Goal: Task Accomplishment & Management: Complete application form

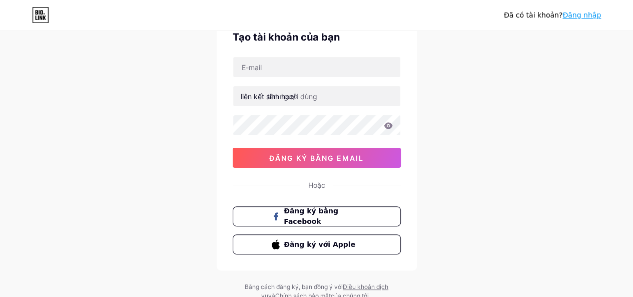
scroll to position [35, 0]
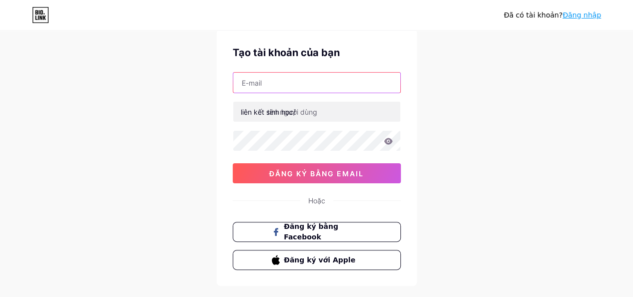
click at [283, 82] on input "text" at bounding box center [316, 83] width 167 height 20
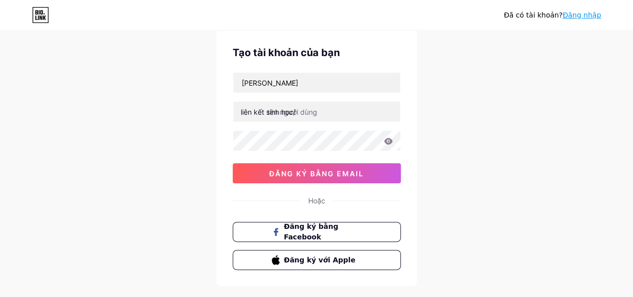
click at [145, 105] on div "Đã có [PERSON_NAME]? Đăng nhập Tạo tài [PERSON_NAME] bạn [PERSON_NAME] kết [PER…" at bounding box center [316, 156] width 633 height 383
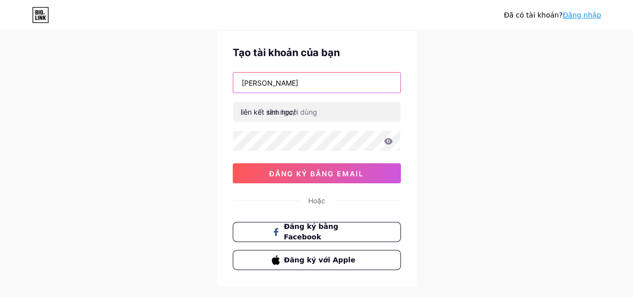
click at [285, 83] on input "[PERSON_NAME]" at bounding box center [316, 83] width 167 height 20
drag, startPoint x: 285, startPoint y: 83, endPoint x: 228, endPoint y: 83, distance: 57.1
click at [228, 83] on div "Tạo tài [PERSON_NAME] bạn [PERSON_NAME] kết [PERSON_NAME] học/ 0cAFcWeA70pbHDDt…" at bounding box center [317, 157] width 200 height 257
paste input "[EMAIL_ADDRESS][DOMAIN_NAME]"
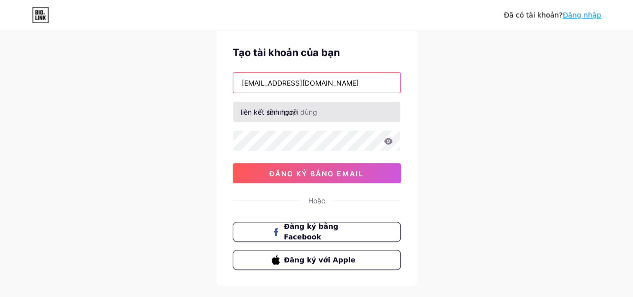
type input "[EMAIL_ADDRESS][DOMAIN_NAME]"
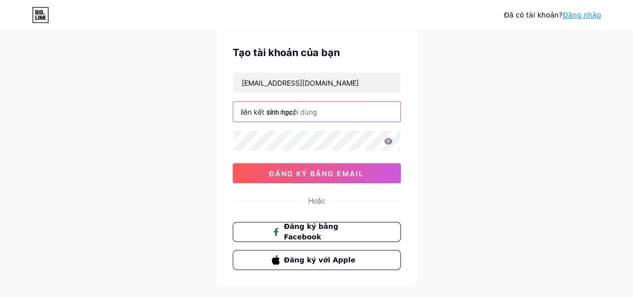
click at [316, 112] on input "text" at bounding box center [316, 112] width 167 height 20
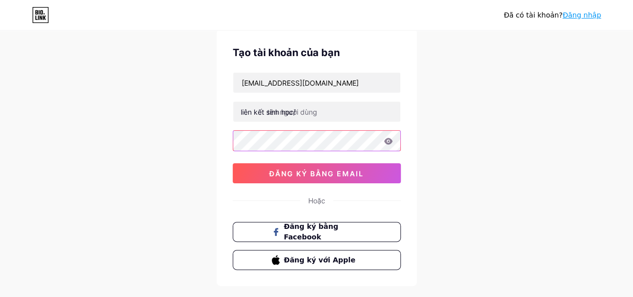
click at [222, 141] on div "Tạo tài [PERSON_NAME] bạn [EMAIL_ADDRESS][DOMAIN_NAME] liên kết sinh học/ 0cAFc…" at bounding box center [317, 157] width 200 height 257
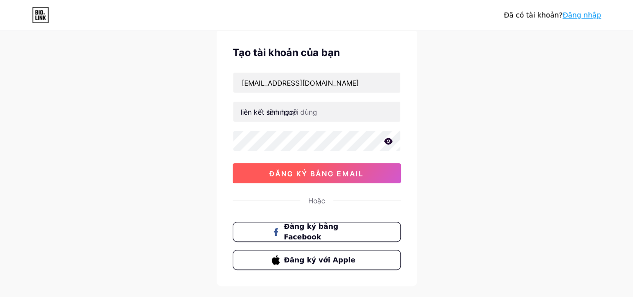
click at [324, 171] on font "đăng ký bằng email" at bounding box center [316, 173] width 95 height 9
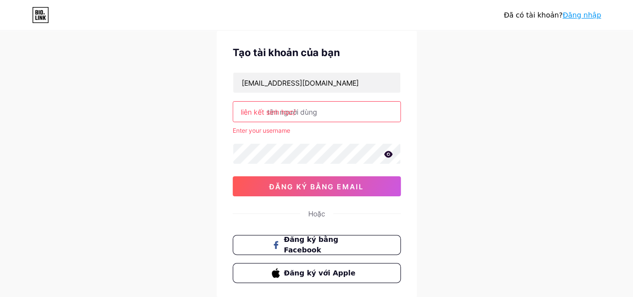
click at [323, 111] on input "text" at bounding box center [316, 112] width 167 height 20
drag, startPoint x: 323, startPoint y: 111, endPoint x: 225, endPoint y: 110, distance: 98.1
click at [225, 110] on div "Tạo tài [PERSON_NAME] bạn [EMAIL_ADDRESS][DOMAIN_NAME] liên kết sinh học/ Nhập …" at bounding box center [317, 164] width 200 height 270
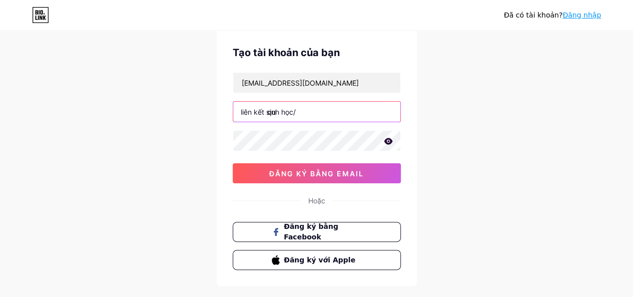
type input "q"
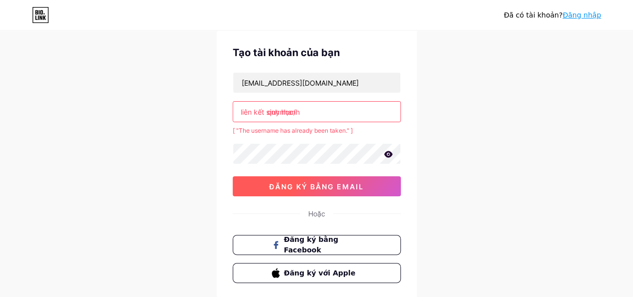
type input "quynhanh"
click at [324, 180] on button "đăng ký bằng email" at bounding box center [317, 186] width 168 height 20
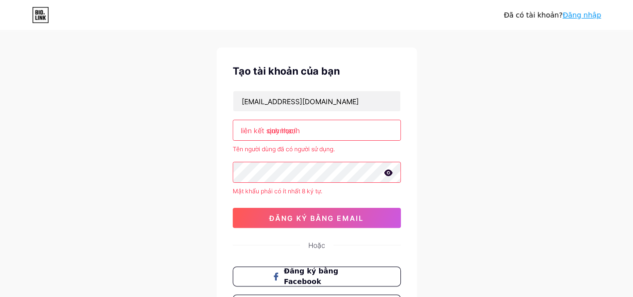
scroll to position [0, 0]
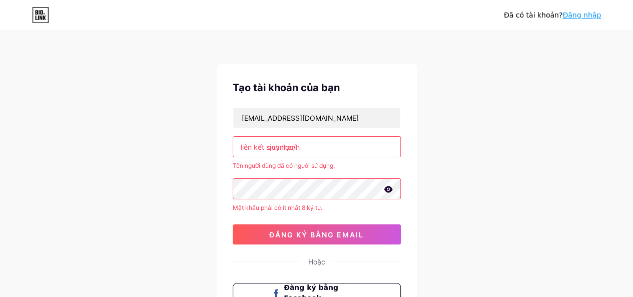
click at [41, 15] on icon at bounding box center [40, 15] width 17 height 16
